Goal: Navigation & Orientation: Find specific page/section

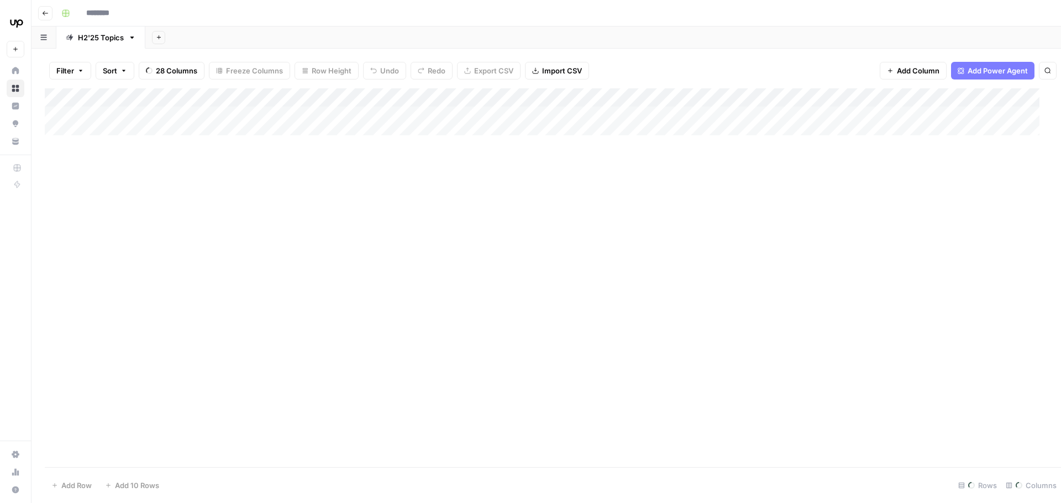
type input "**********"
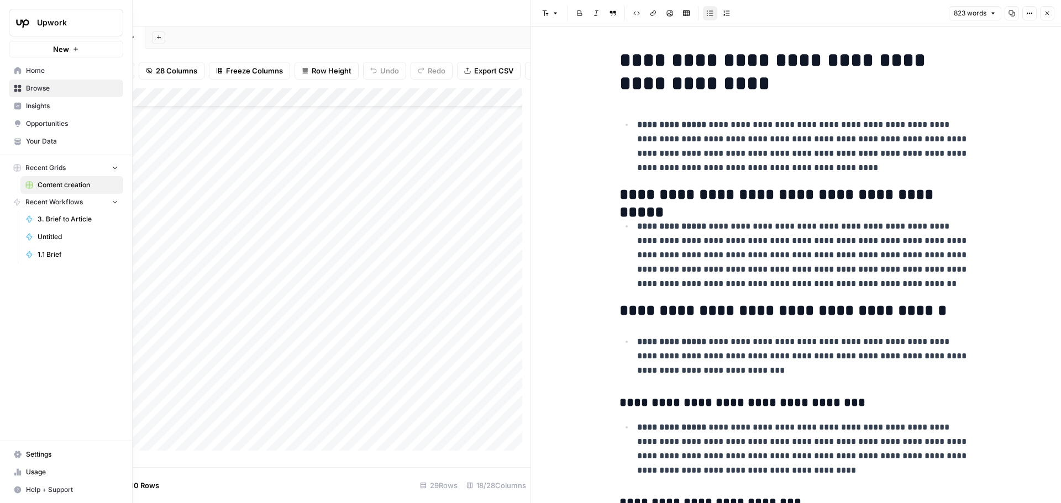
click at [37, 124] on span "Opportunities" at bounding box center [72, 124] width 92 height 10
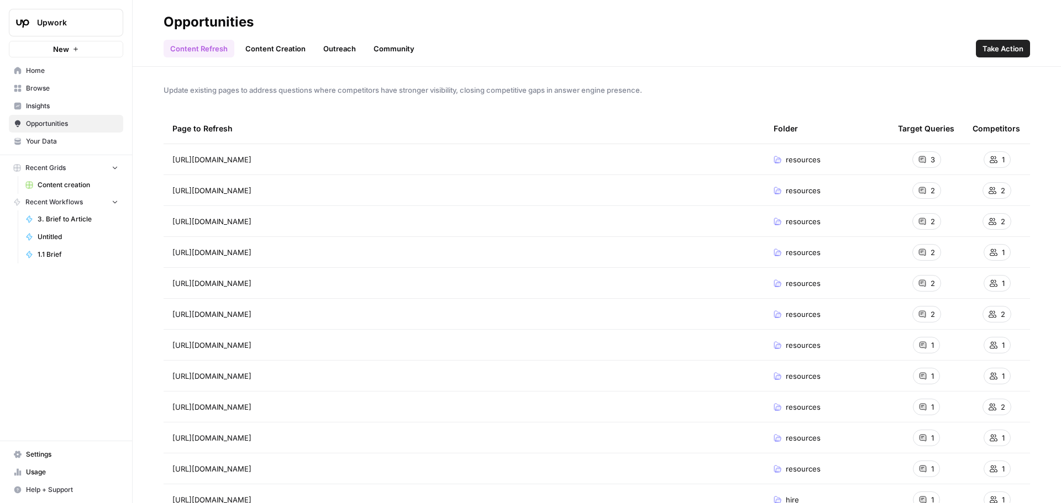
click at [263, 48] on link "Content Creation" at bounding box center [275, 49] width 73 height 18
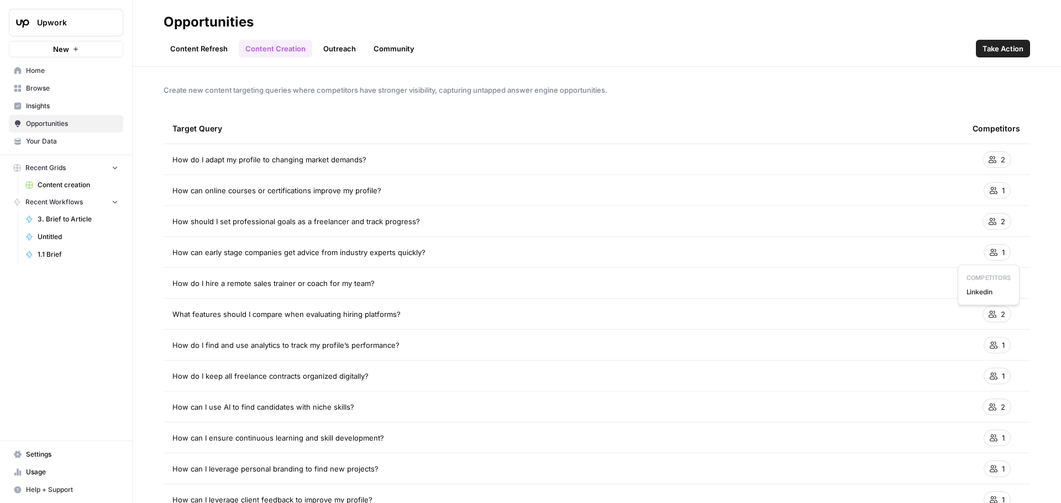
click at [990, 250] on icon at bounding box center [994, 252] width 8 height 7
click at [335, 45] on link "Outreach" at bounding box center [340, 49] width 46 height 18
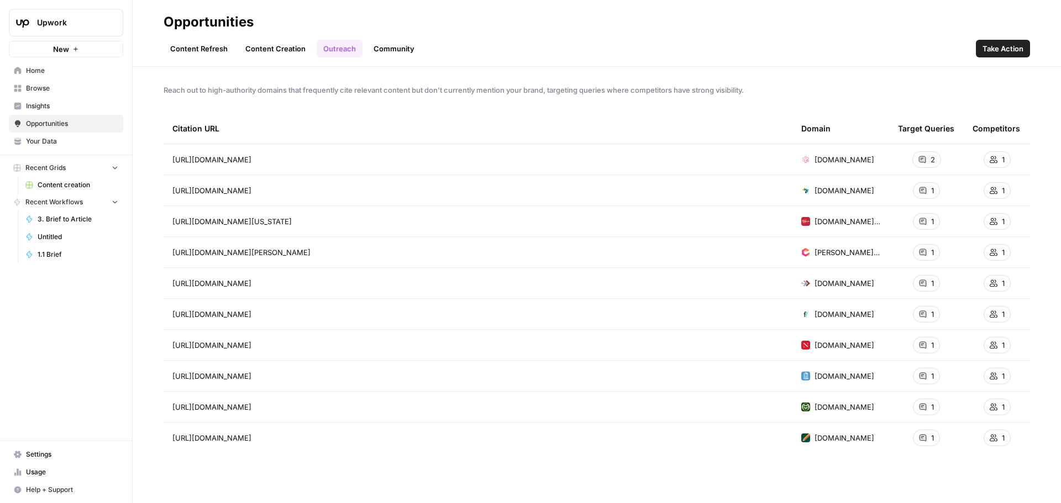
click at [390, 48] on link "Community" at bounding box center [394, 49] width 54 height 18
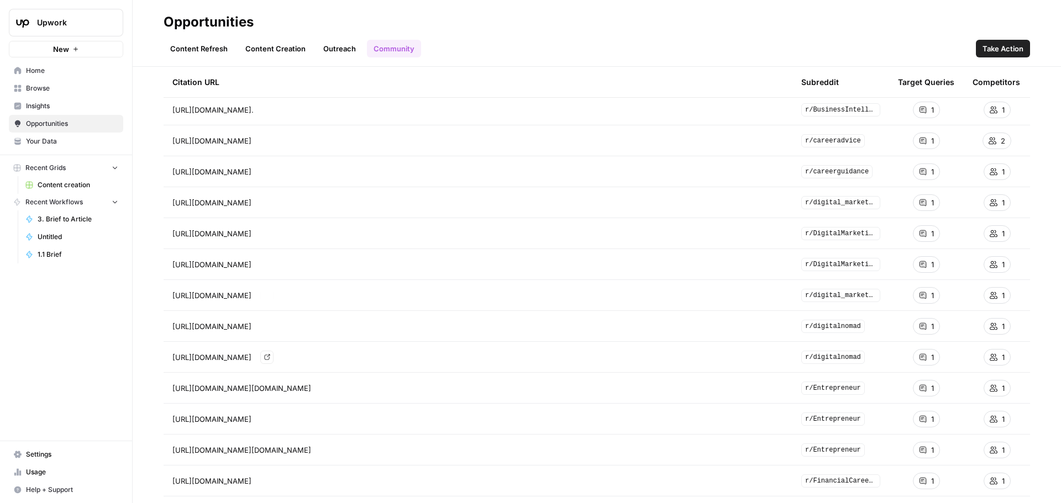
scroll to position [112, 0]
click at [333, 388] on link "Go to page" at bounding box center [326, 388] width 13 height 13
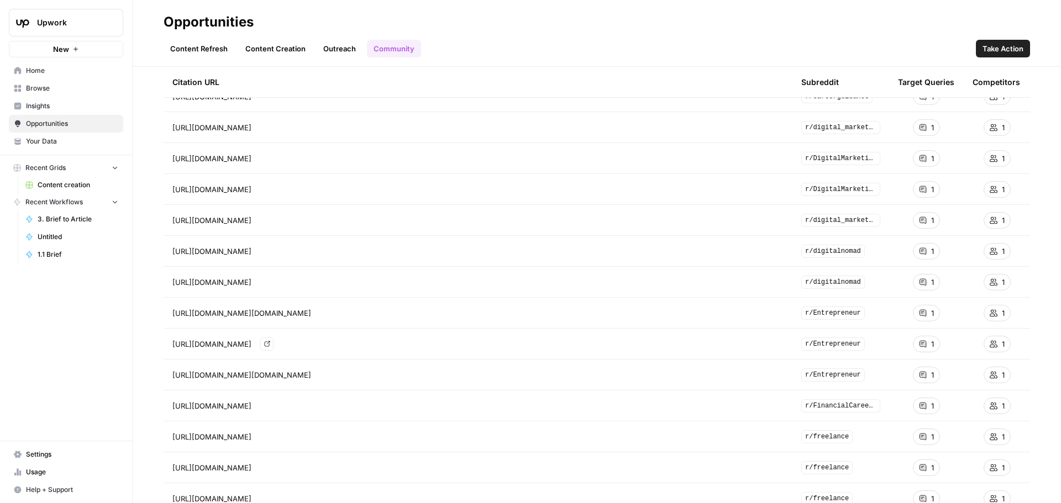
click at [270, 345] on icon "Go to page https://www.reddit.com/r/Entrepreneur/comments/162gthb/what_tasks_ar…" at bounding box center [267, 344] width 6 height 6
click at [330, 377] on icon "Go to page https://www.reddit.com/r/Entrepreneur/comments/1da026e?utm_source=ch…" at bounding box center [327, 375] width 6 height 6
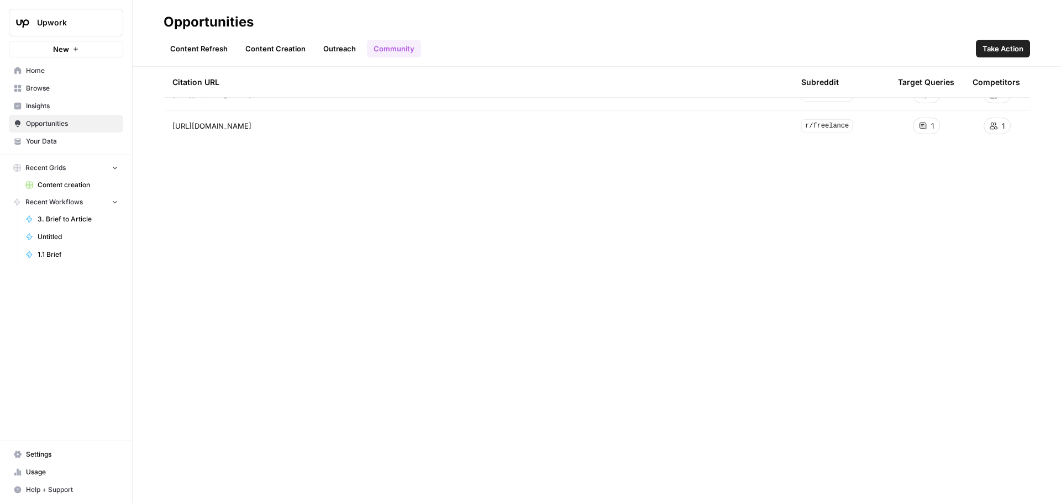
scroll to position [0, 0]
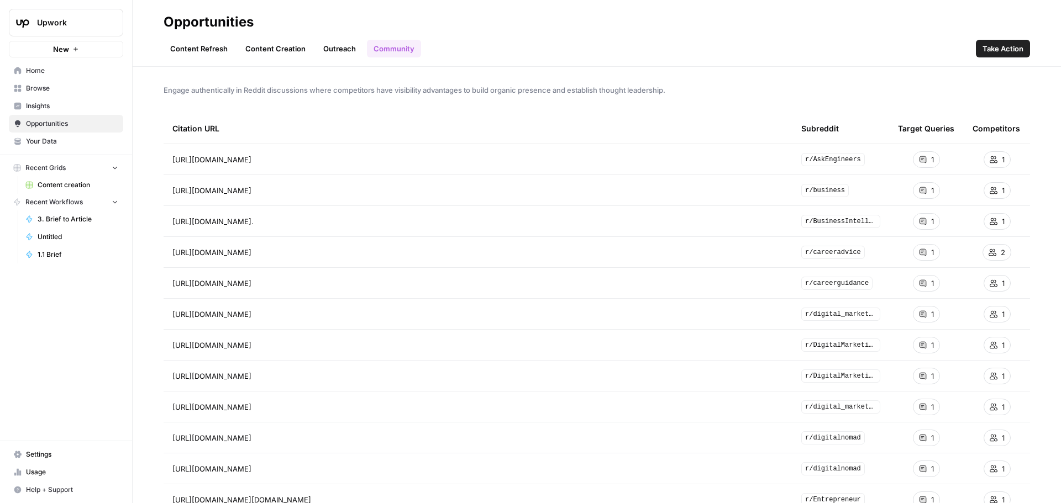
click at [295, 49] on link "Content Creation" at bounding box center [275, 49] width 73 height 18
